Goal: Information Seeking & Learning: Learn about a topic

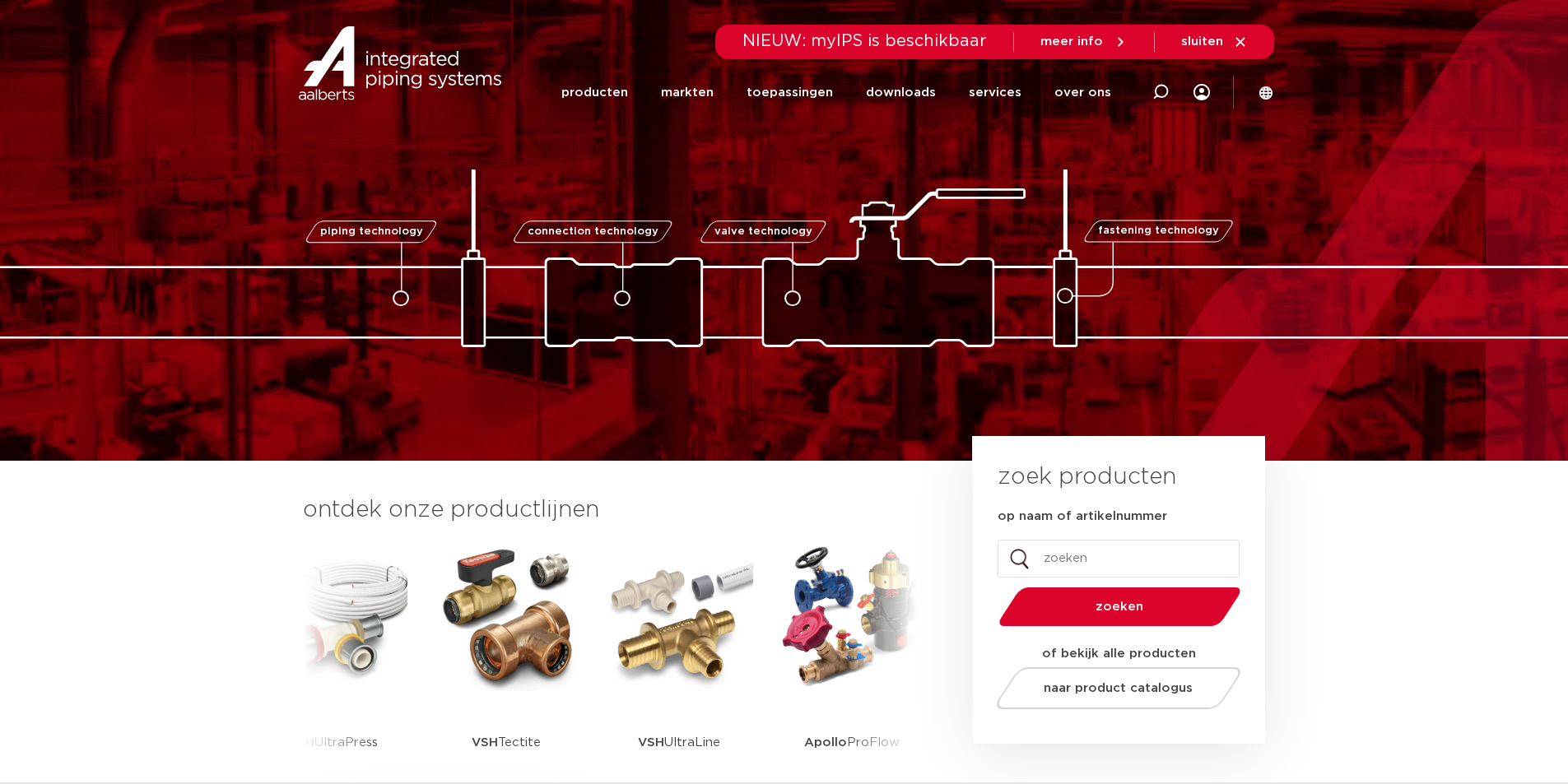
click at [875, 614] on img at bounding box center [852, 617] width 148 height 148
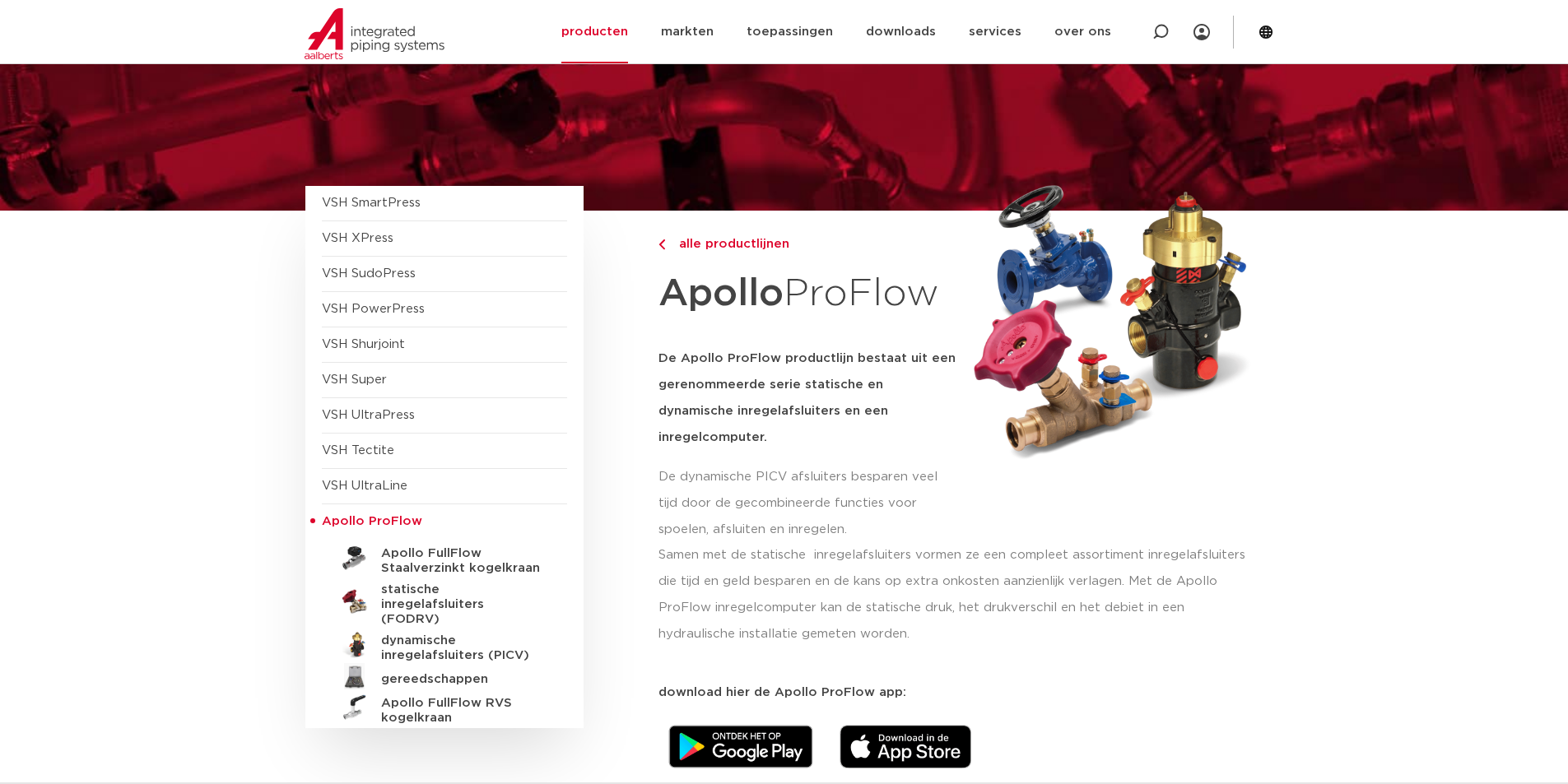
scroll to position [83, 0]
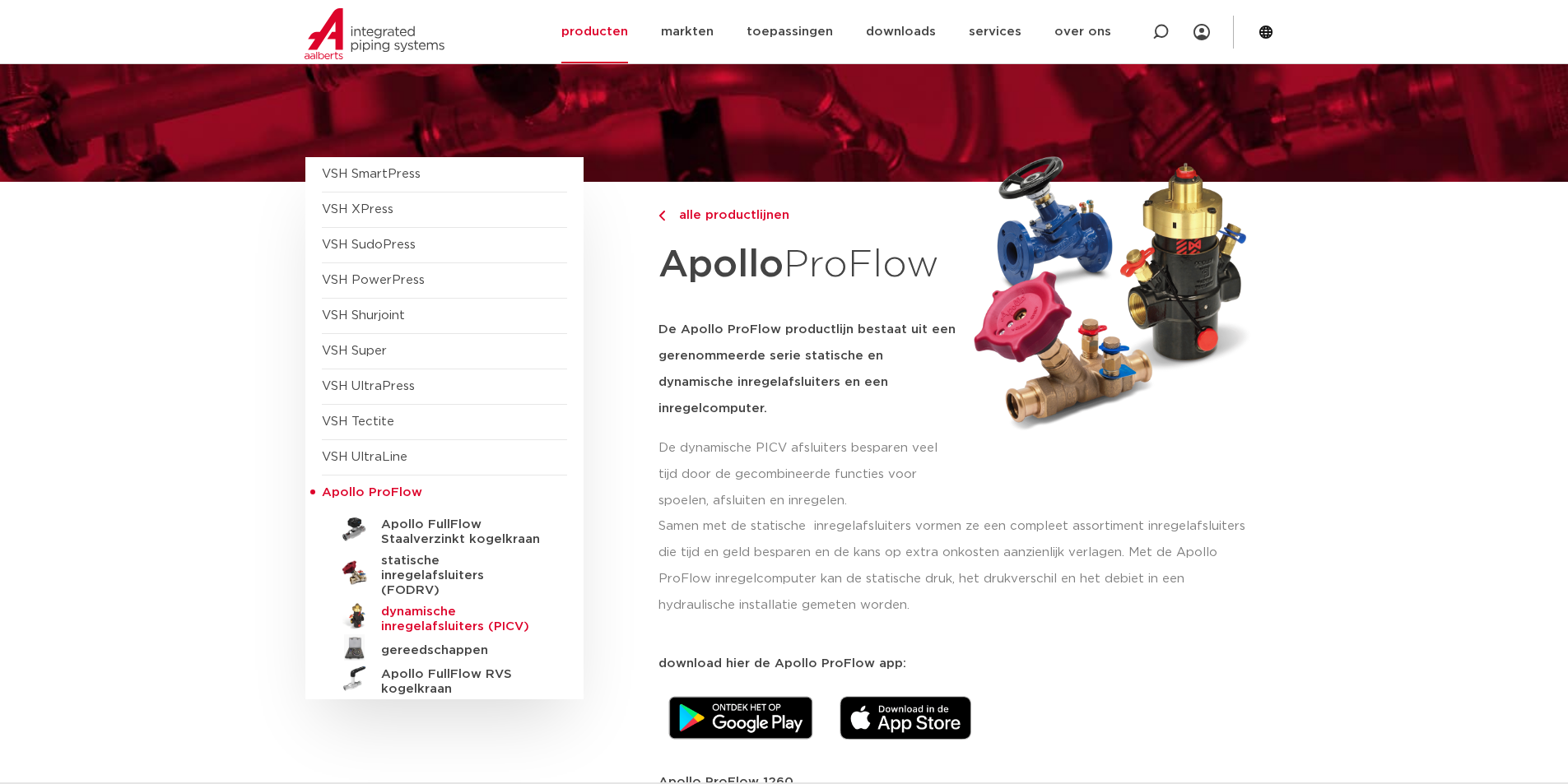
click at [450, 605] on h5 "dynamische inregelafsluiters (PICV)" at bounding box center [462, 620] width 163 height 30
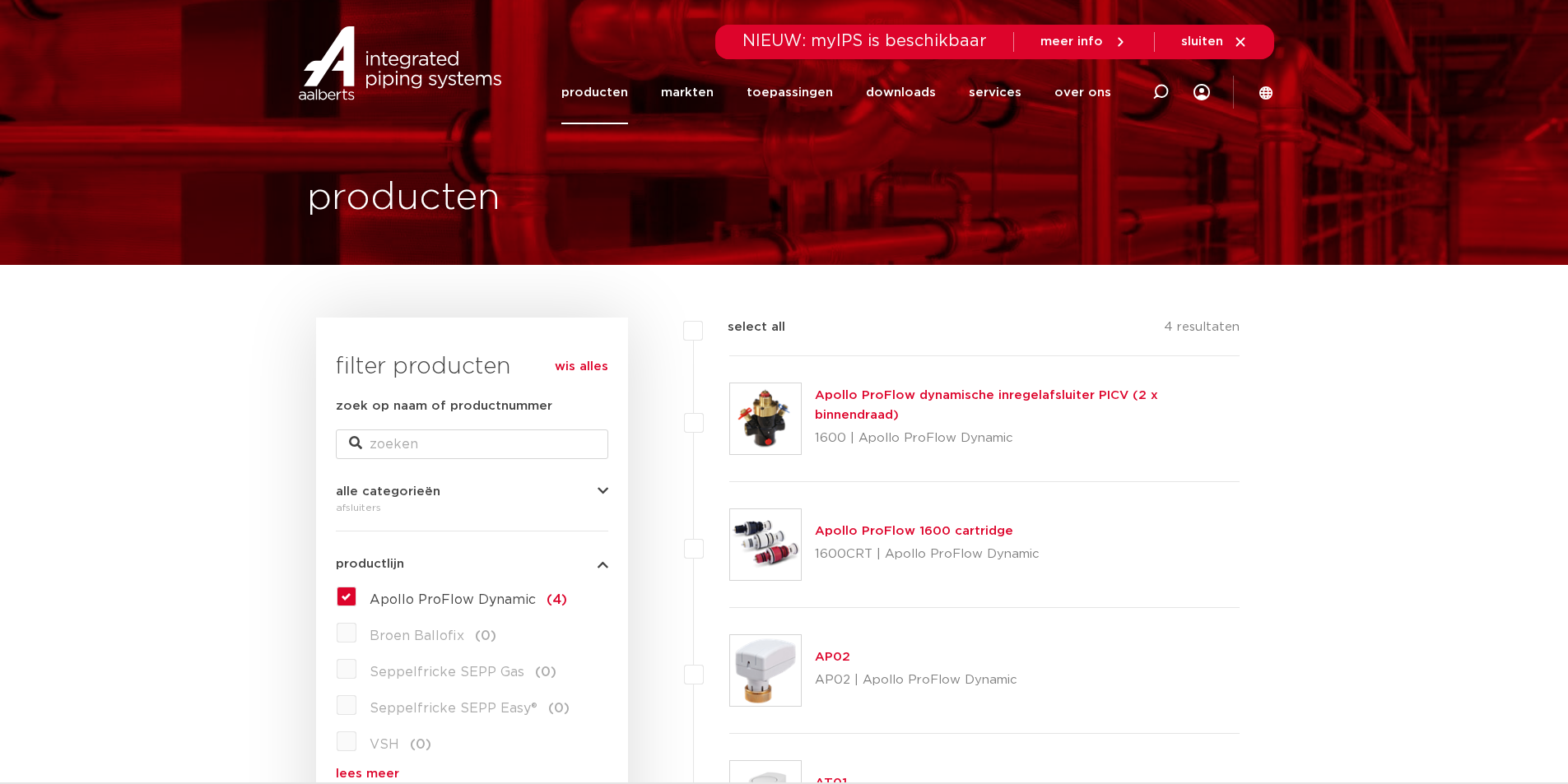
click at [977, 412] on link "Apollo ProFlow dynamische inregelafsluiter PICV (2 x binnendraad)" at bounding box center [987, 406] width 344 height 32
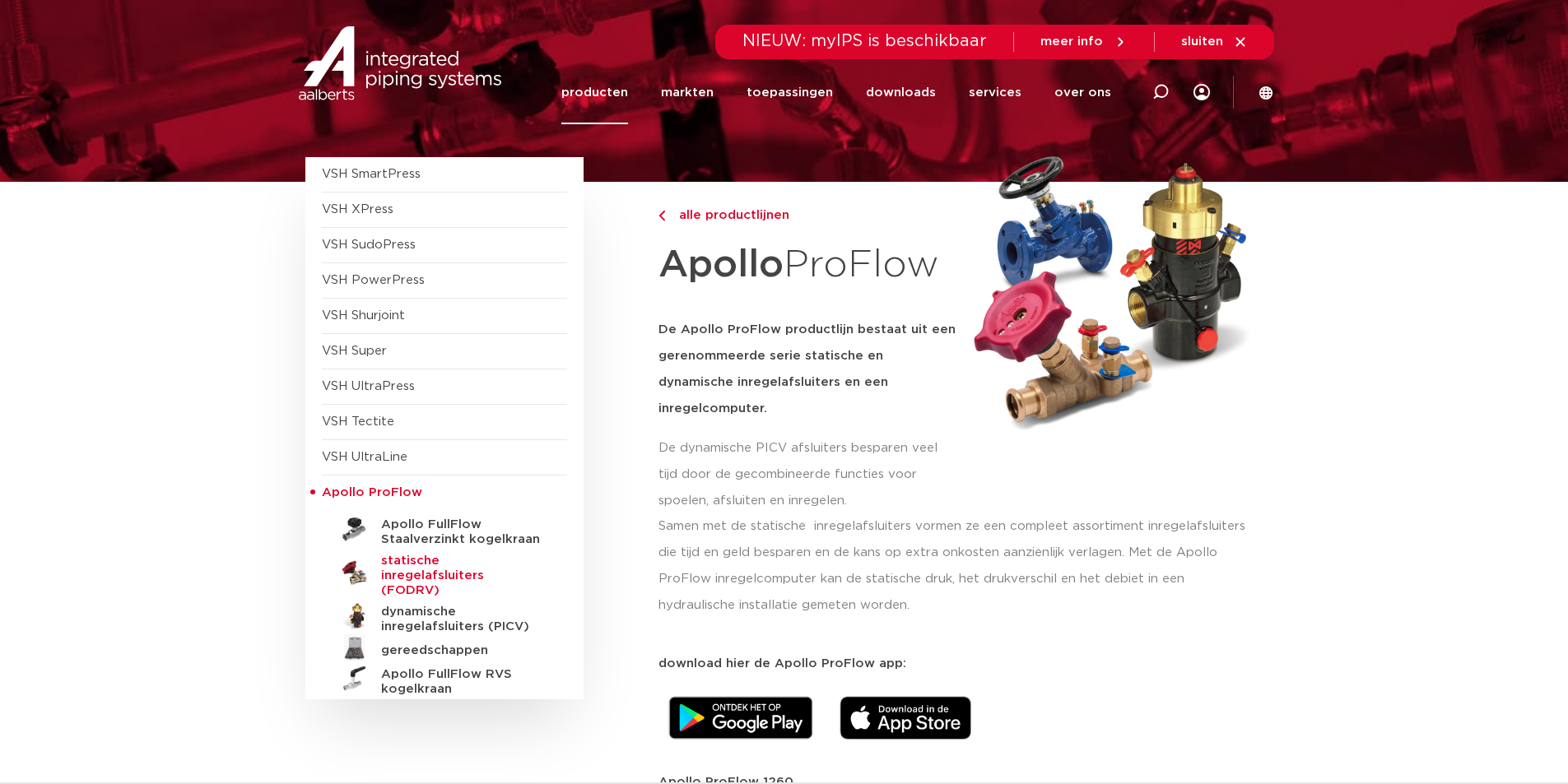
click at [411, 574] on h5 "statische inregelafsluiters (FODRV)" at bounding box center [462, 576] width 163 height 44
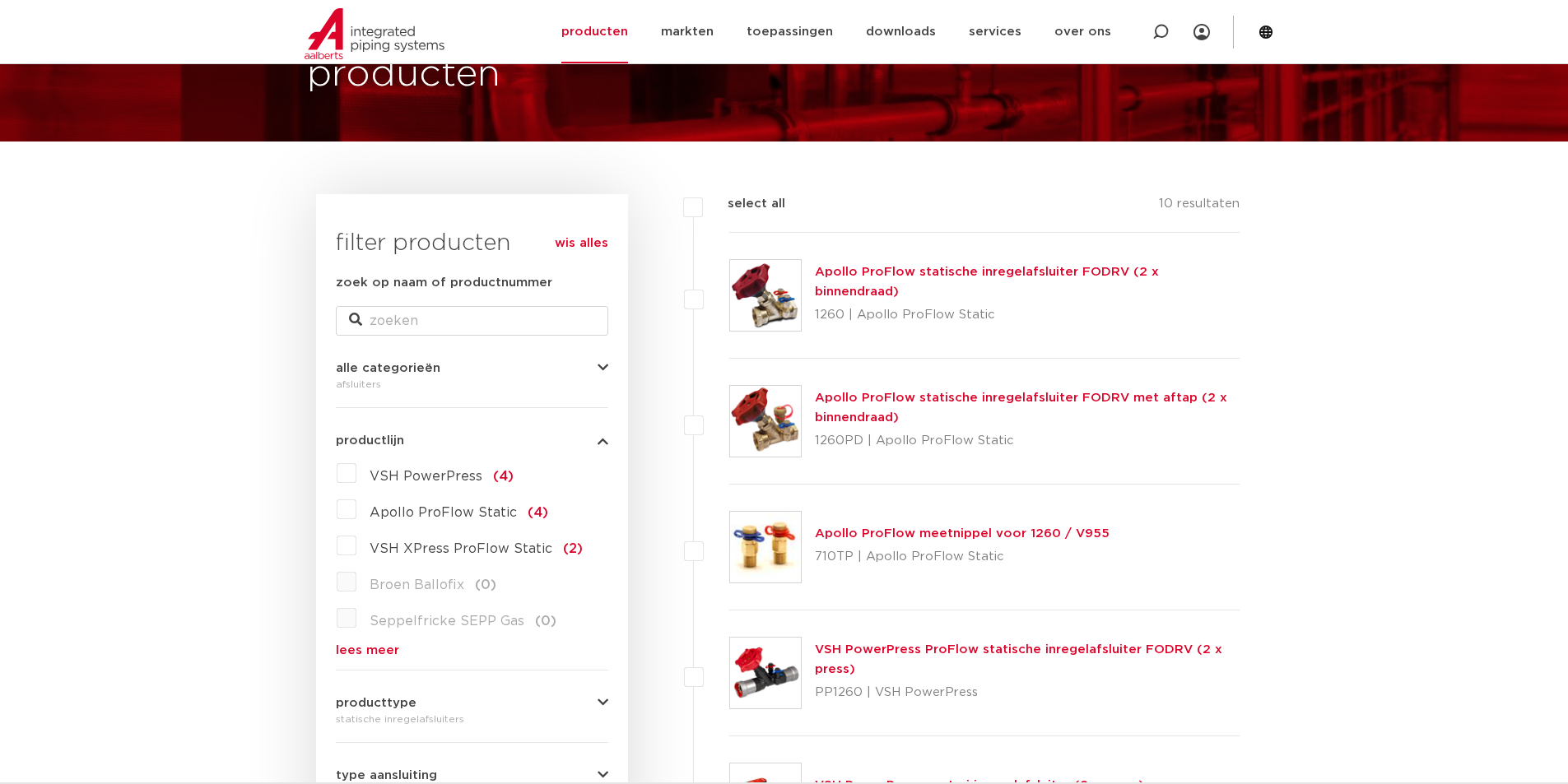
scroll to position [83, 0]
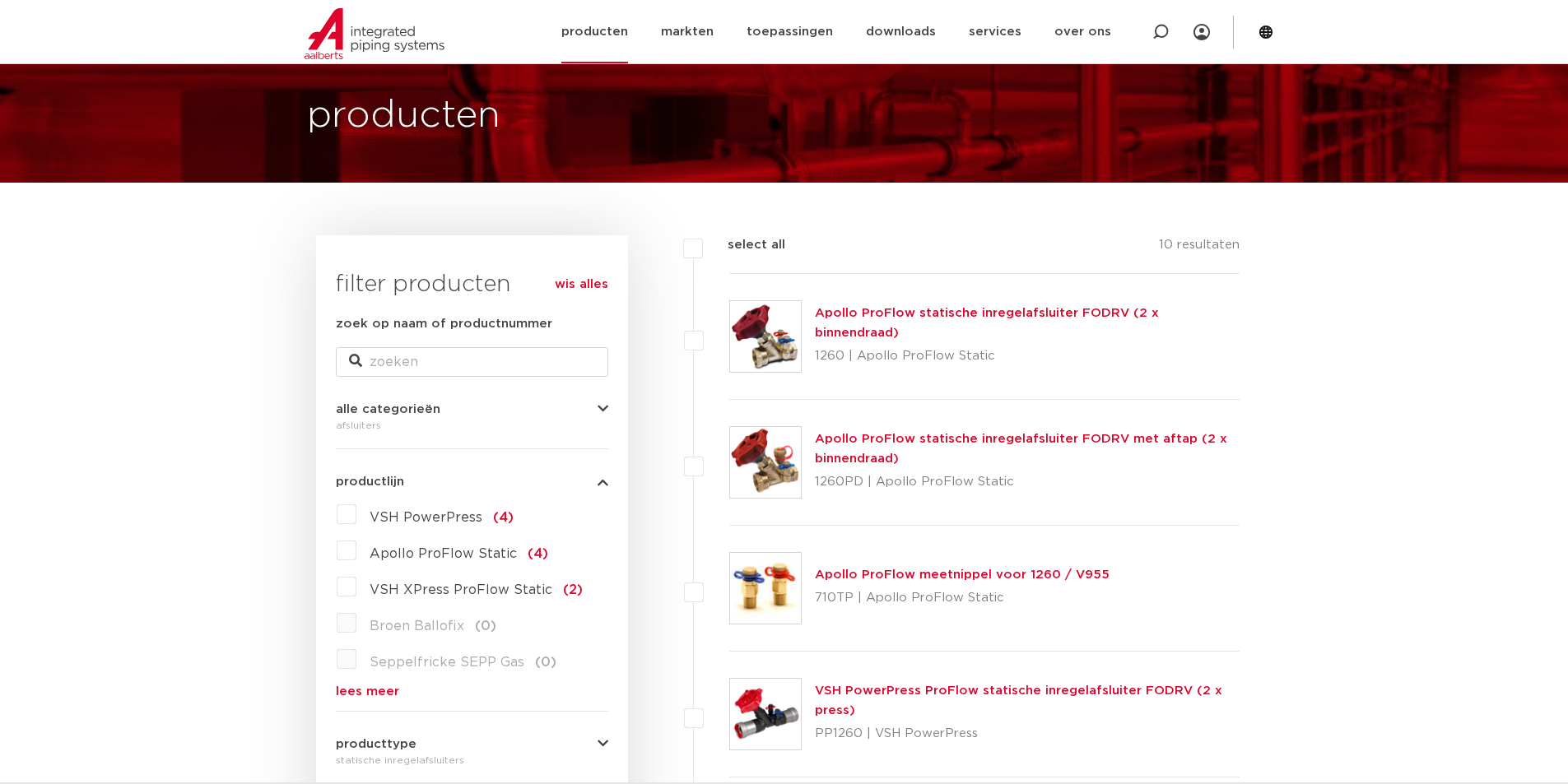
click at [593, 33] on link "producten" at bounding box center [594, 32] width 67 height 63
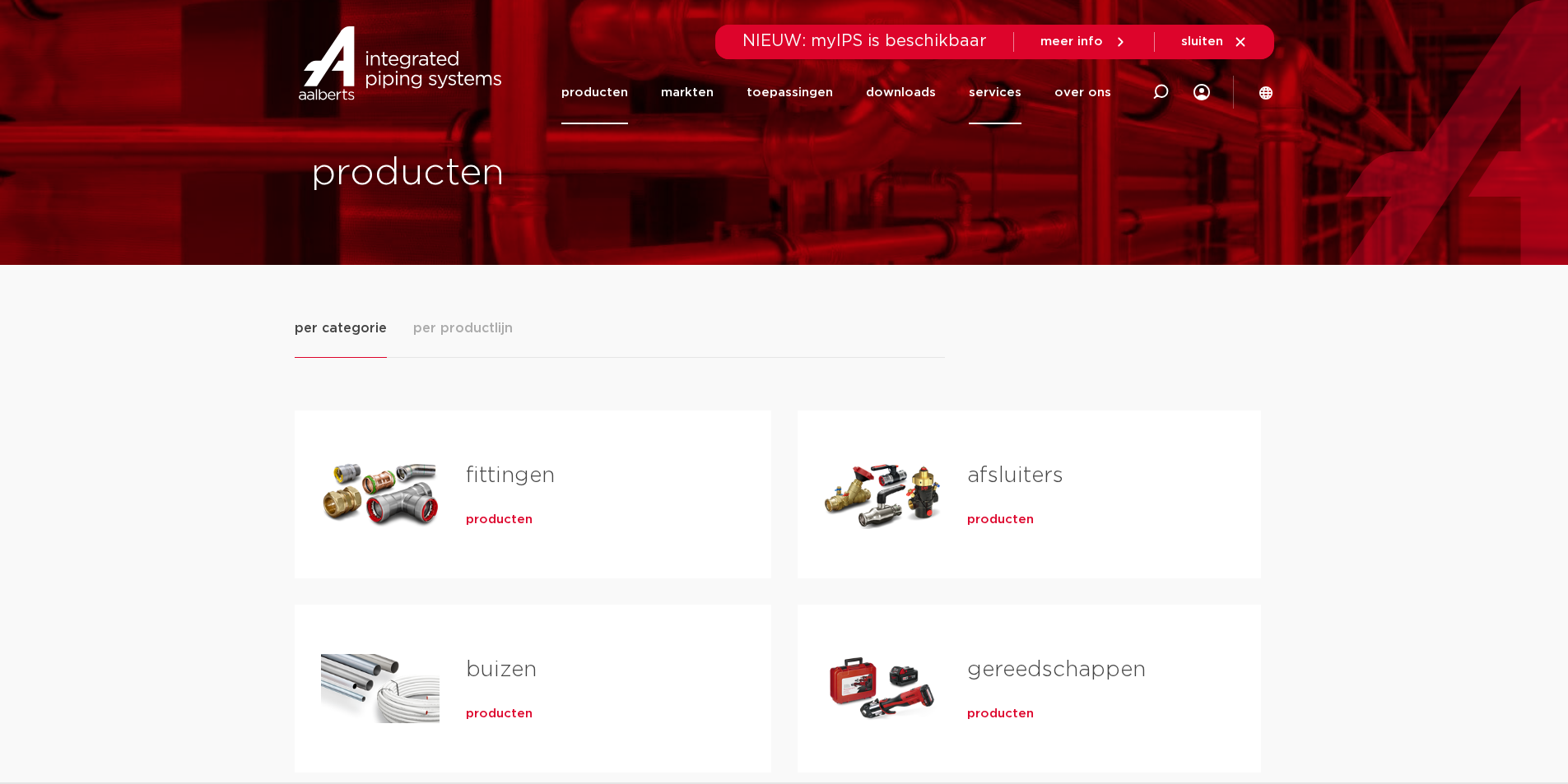
click at [1005, 89] on link "services" at bounding box center [995, 92] width 53 height 63
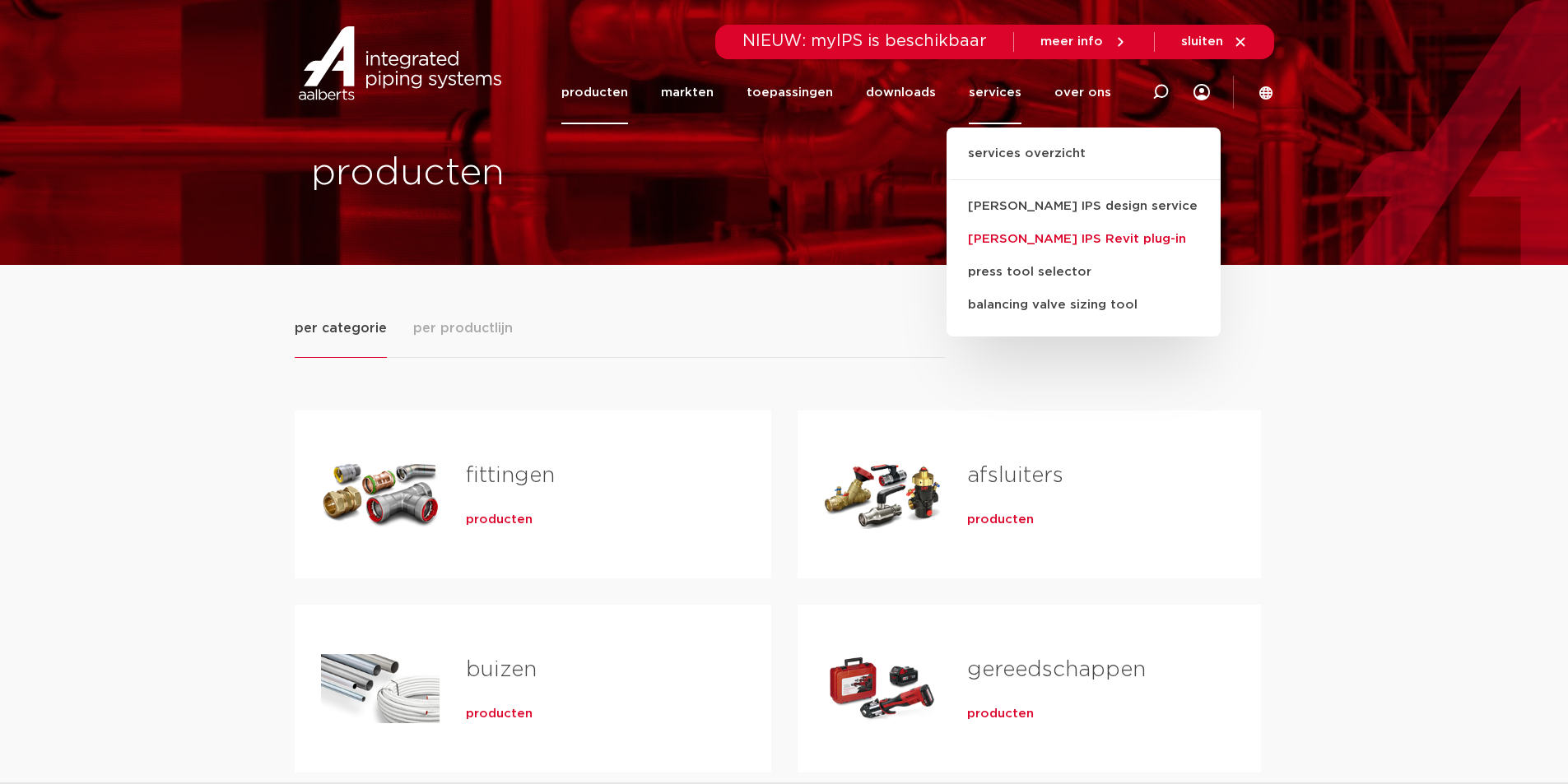
click at [1008, 238] on link "[PERSON_NAME] IPS Revit plug-in" at bounding box center [1084, 239] width 275 height 33
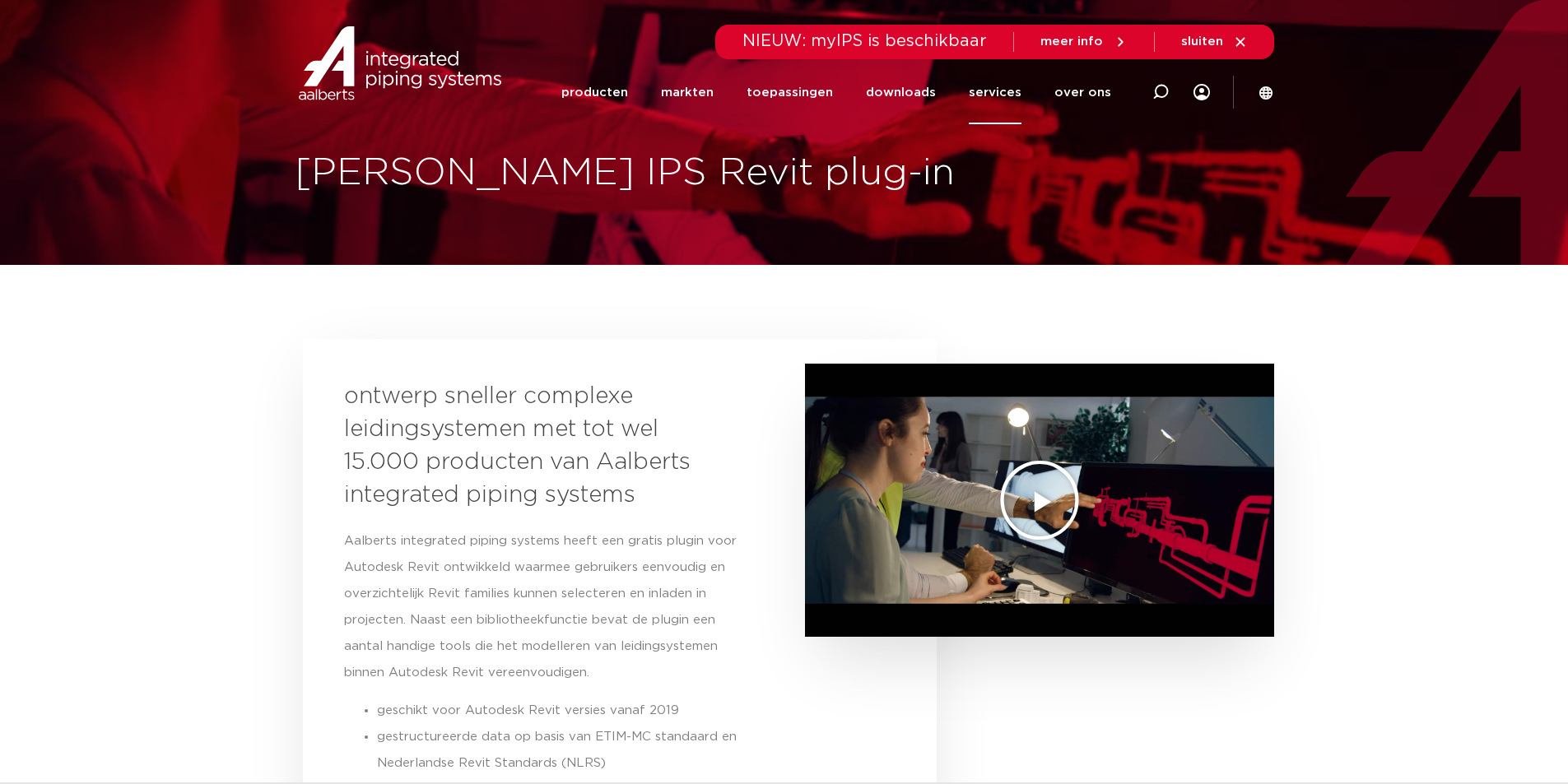
click at [1037, 507] on icon "Video afspelen" at bounding box center [1039, 500] width 83 height 83
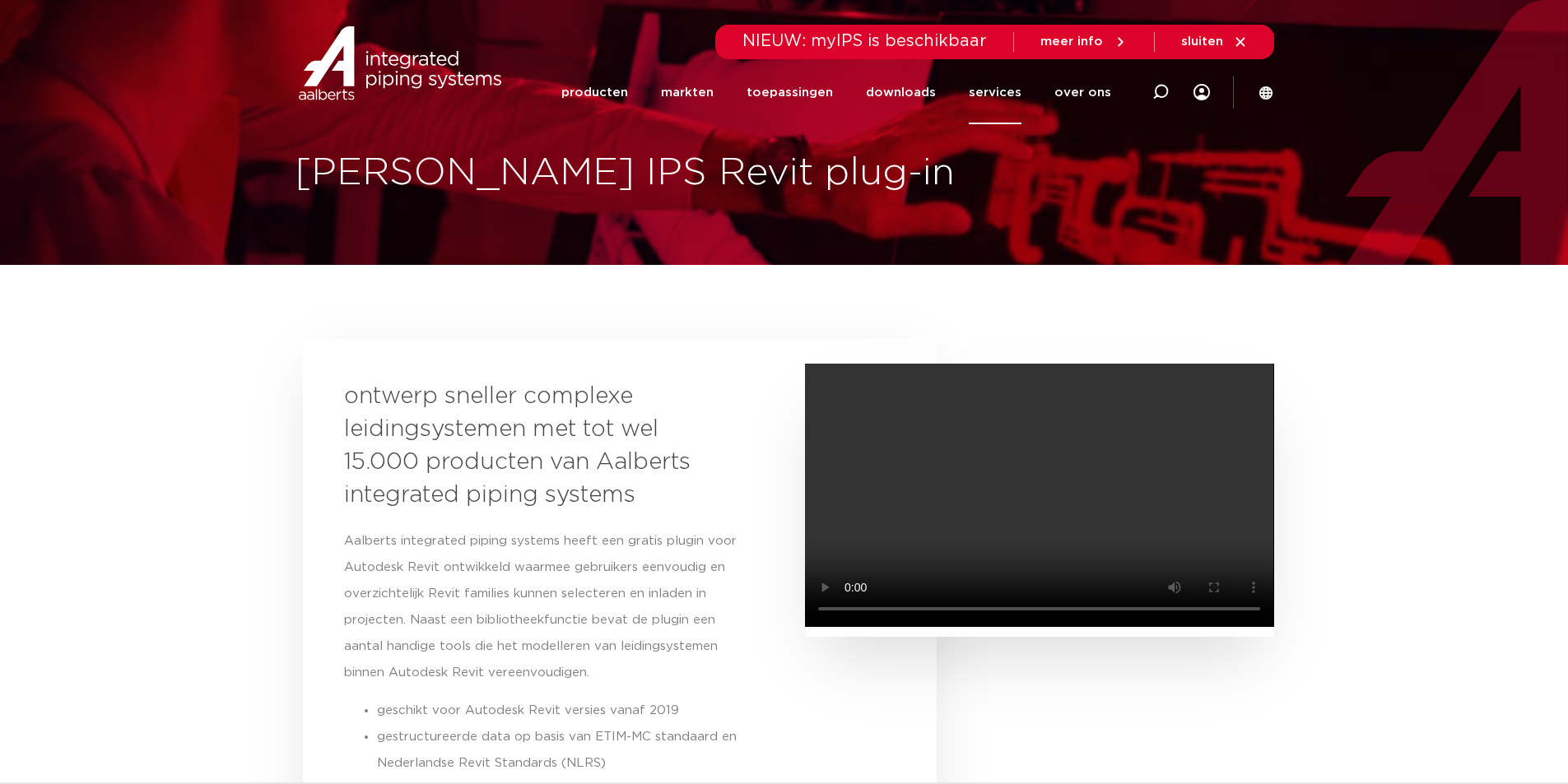
click at [1037, 507] on video at bounding box center [1039, 495] width 468 height 263
click at [1009, 89] on link "services" at bounding box center [995, 92] width 53 height 63
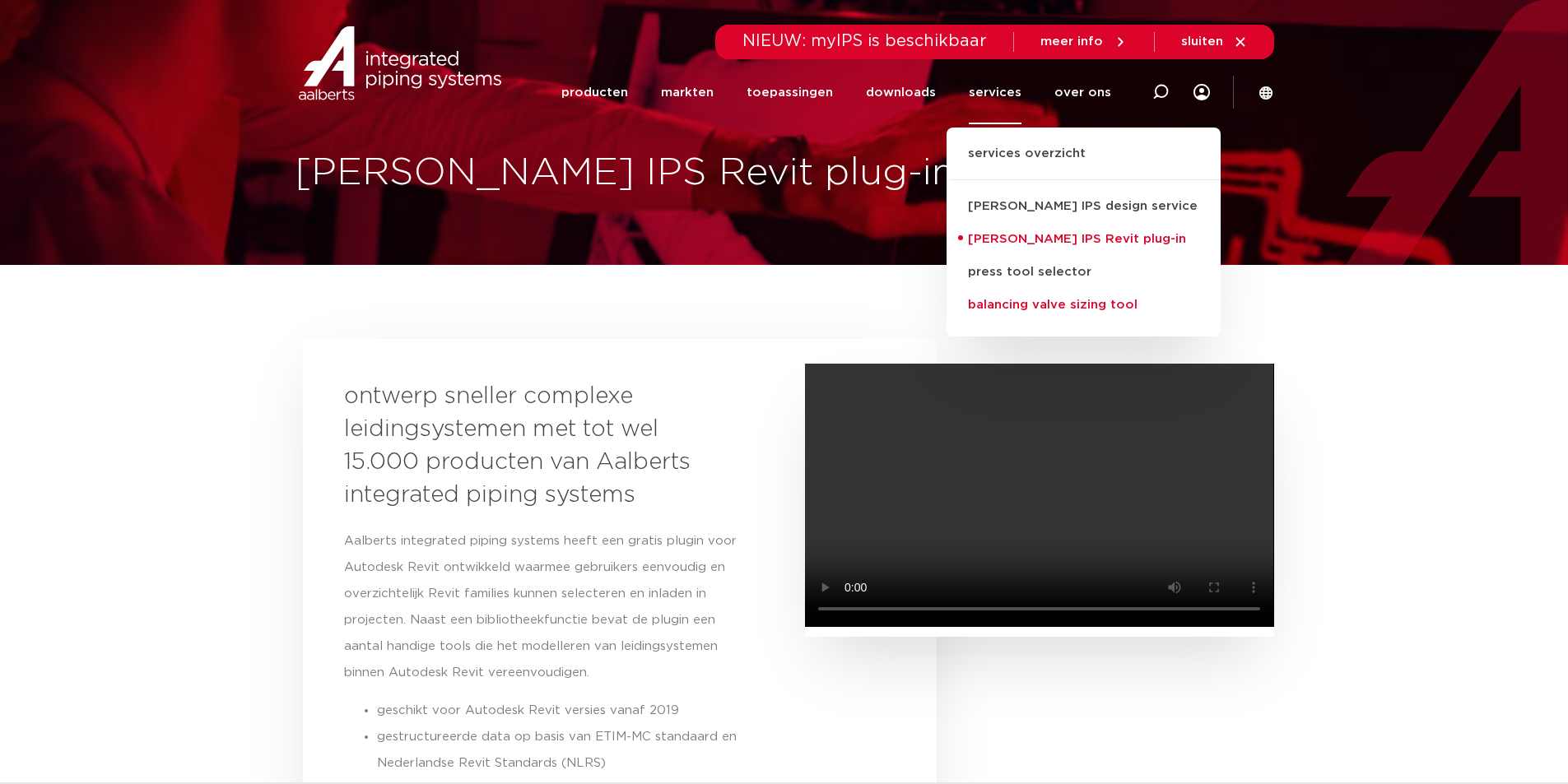
click at [1021, 303] on link "balancing valve sizing tool" at bounding box center [1084, 305] width 275 height 33
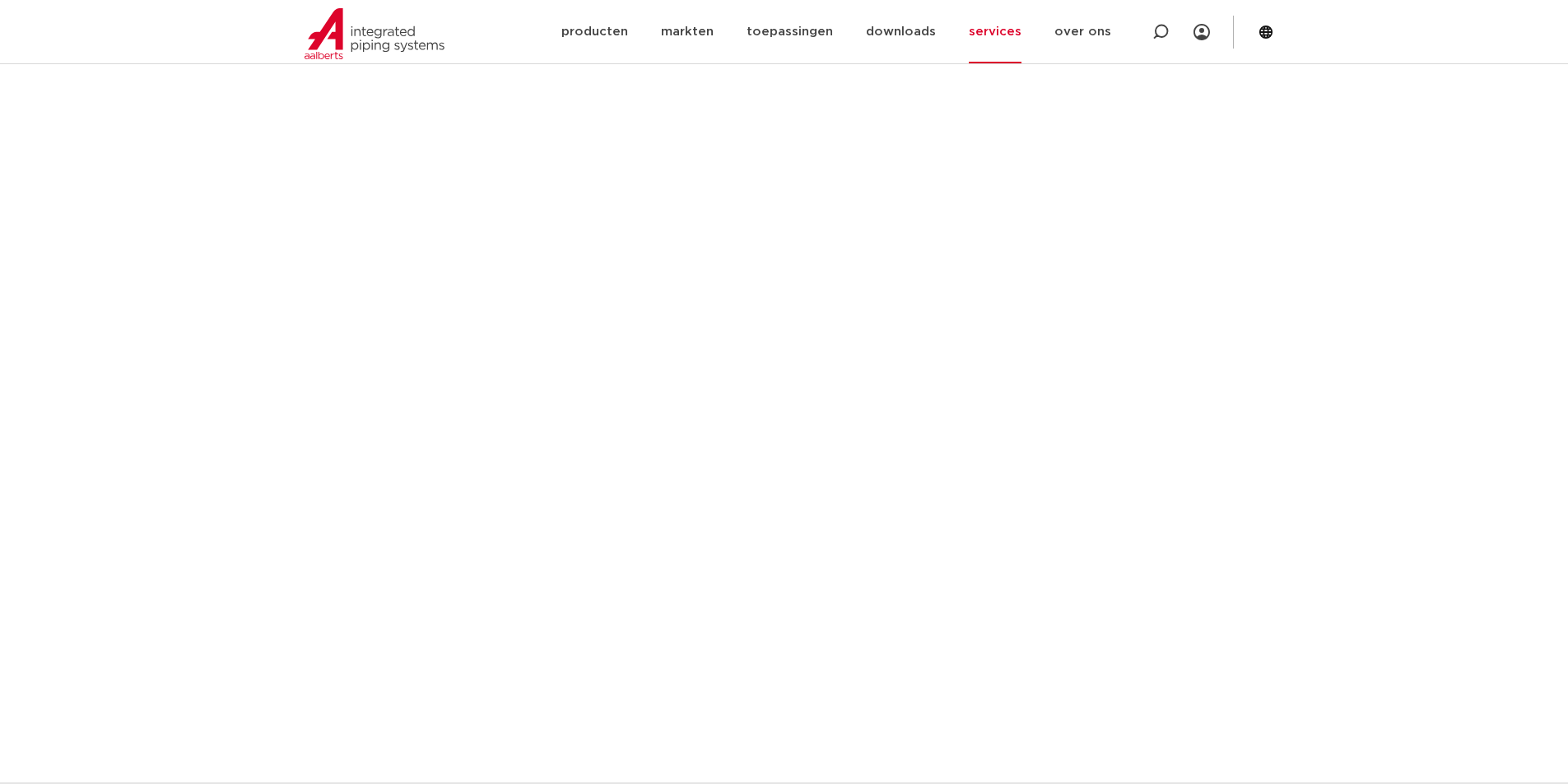
scroll to position [724, 0]
click at [1009, 33] on link "services" at bounding box center [995, 32] width 53 height 63
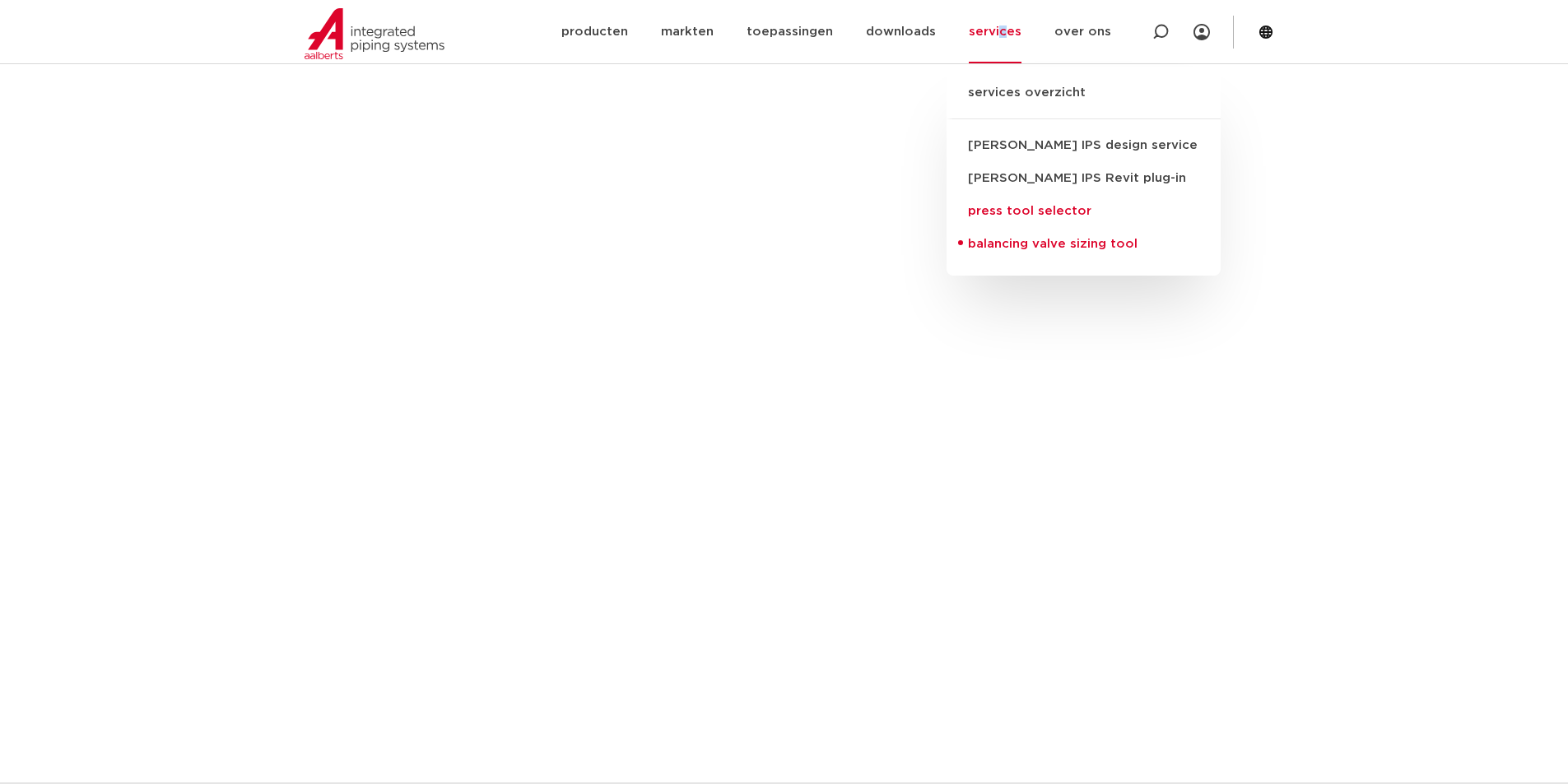
click at [1006, 210] on link "press tool selector" at bounding box center [1084, 211] width 275 height 33
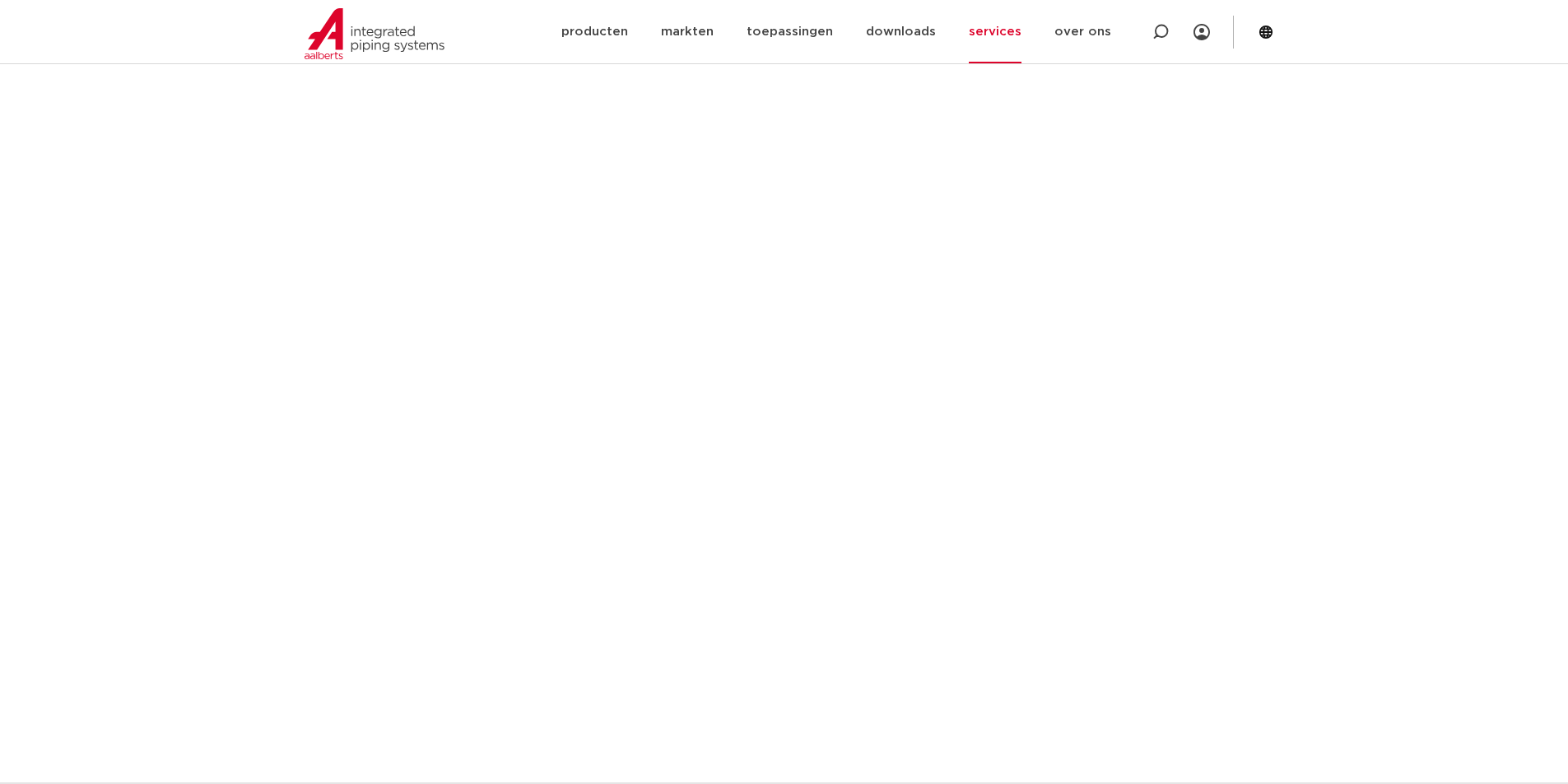
scroll to position [779, 0]
click at [984, 32] on link "services" at bounding box center [995, 32] width 53 height 63
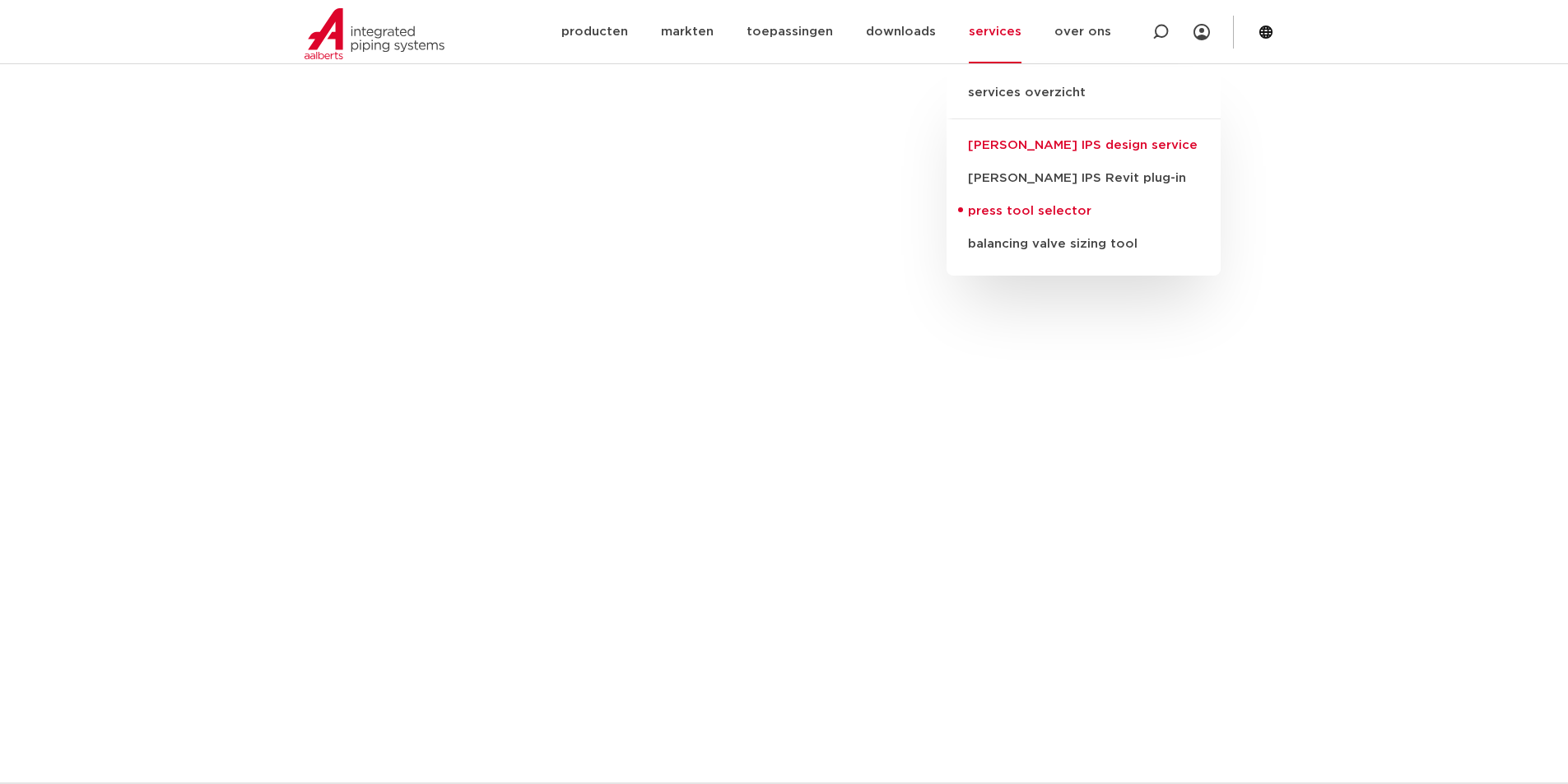
click at [993, 146] on link "[PERSON_NAME] IPS design service" at bounding box center [1084, 146] width 275 height 33
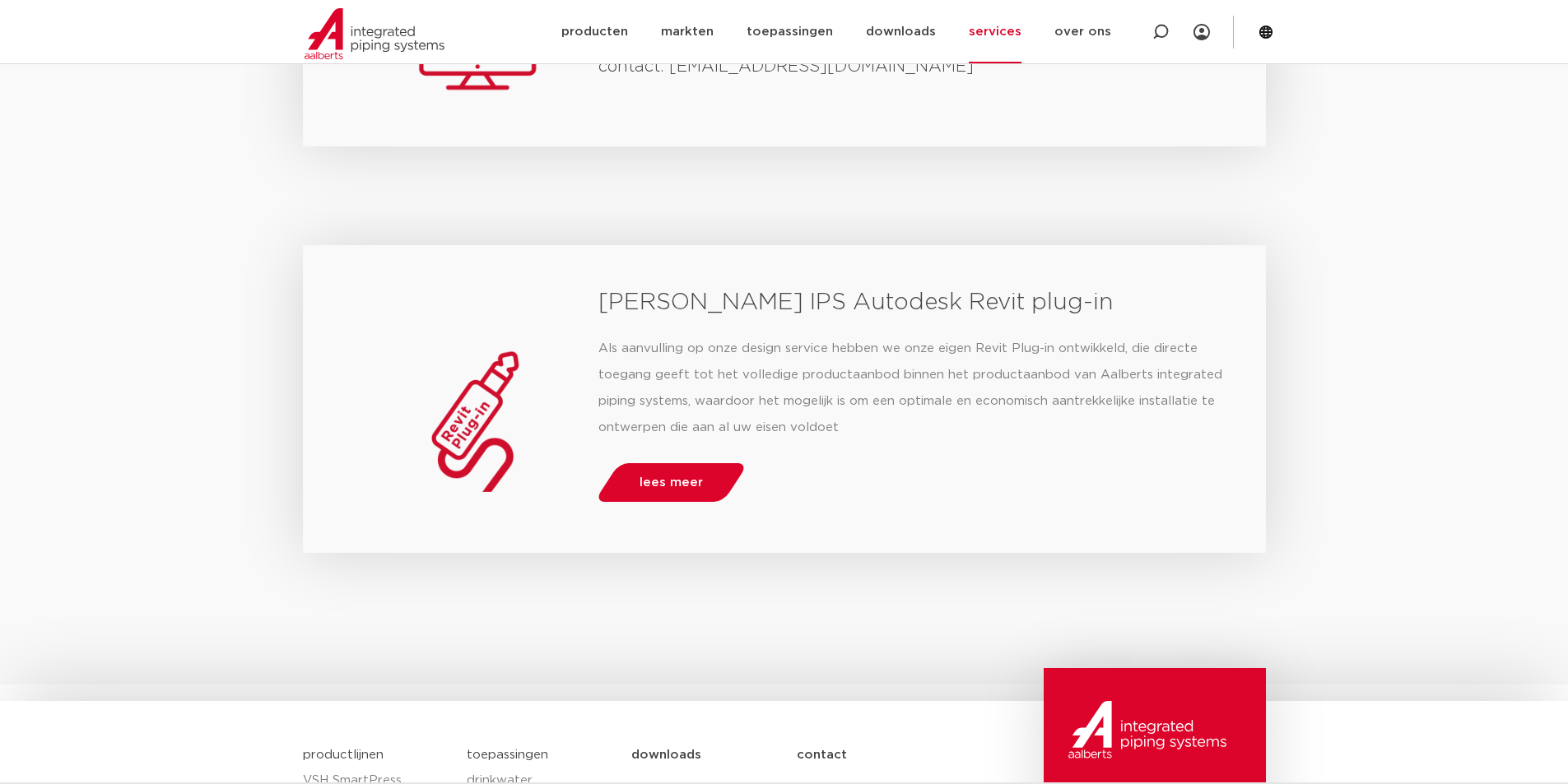
scroll to position [3202, 0]
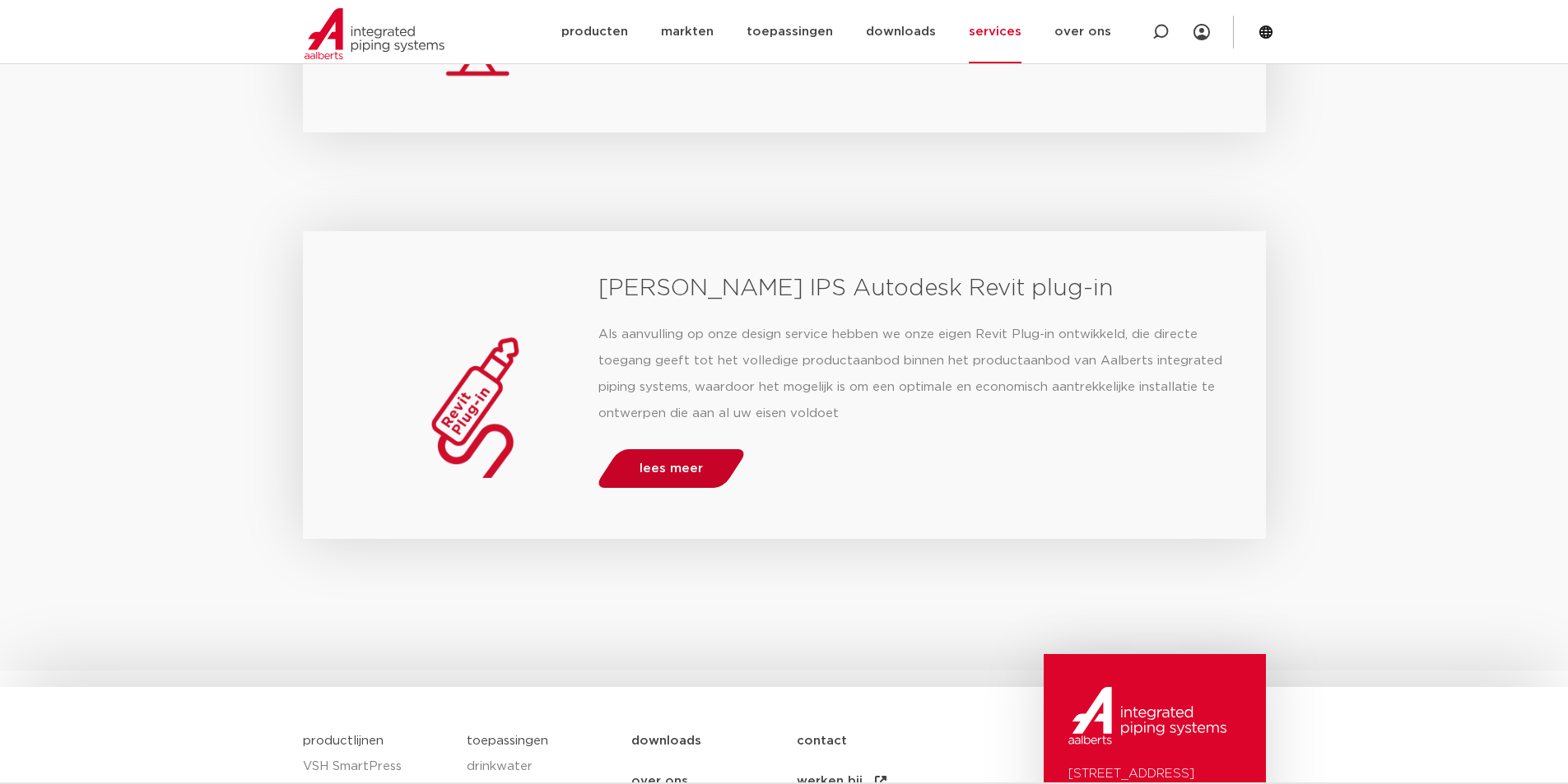
click at [675, 469] on span "lees meer" at bounding box center [671, 469] width 63 height 12
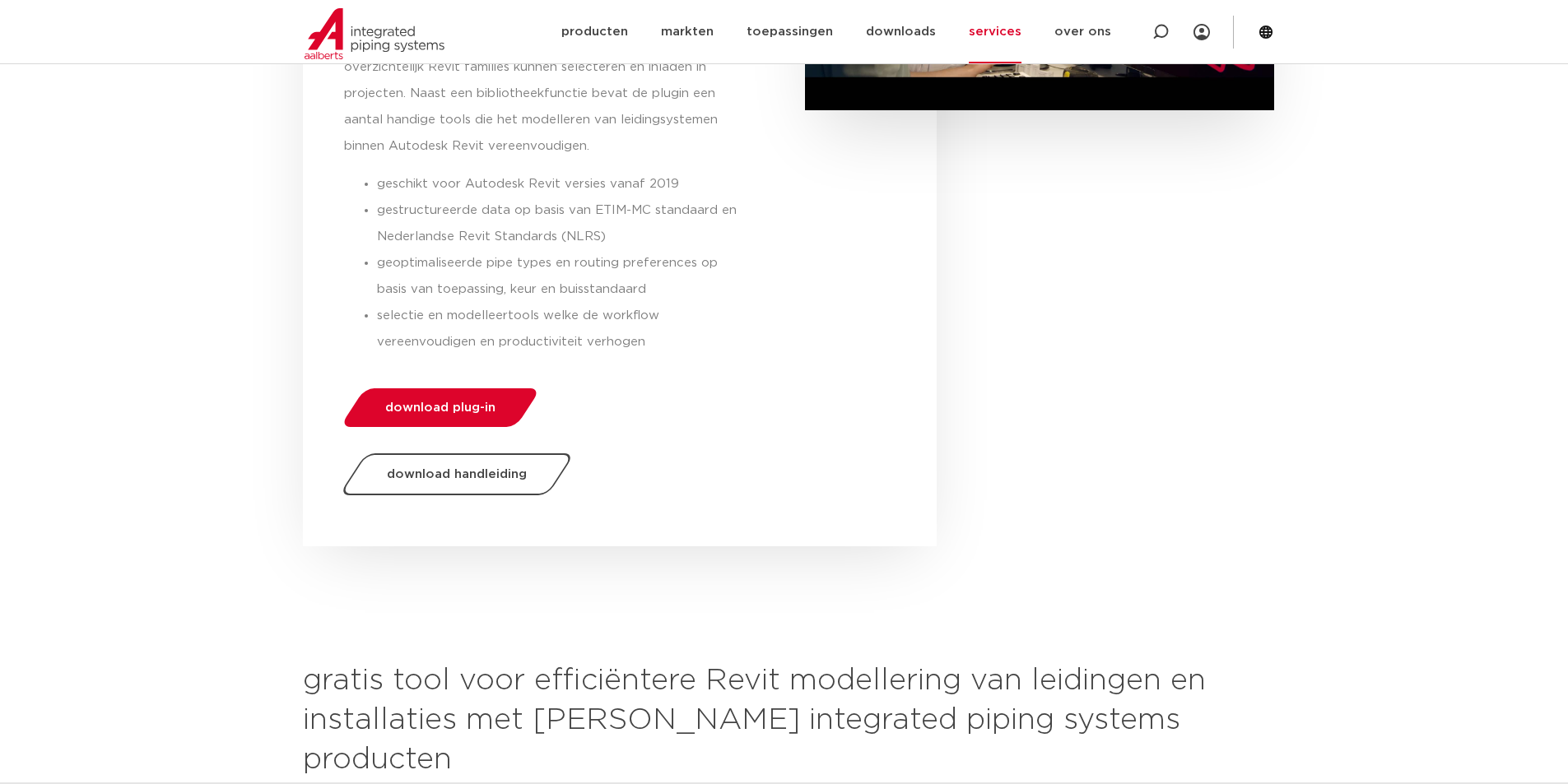
scroll to position [582, 0]
